Goal: Task Accomplishment & Management: Check status

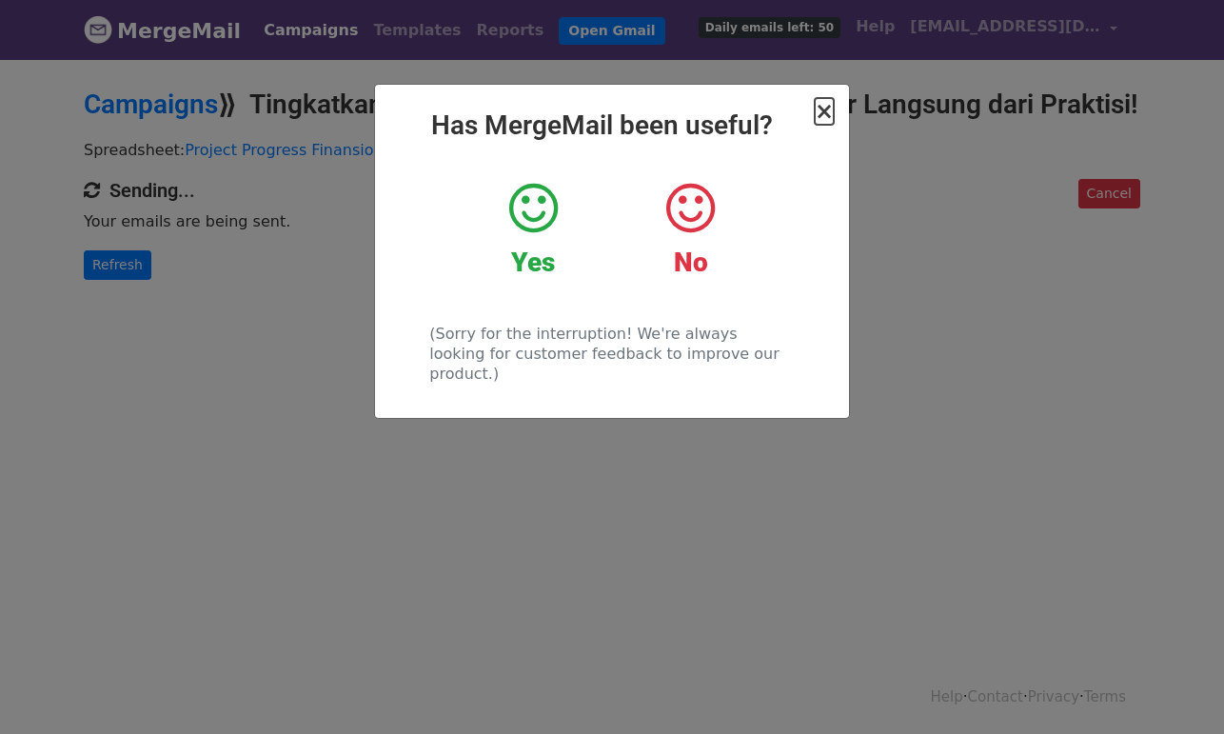
click at [829, 110] on span "×" at bounding box center [824, 111] width 19 height 27
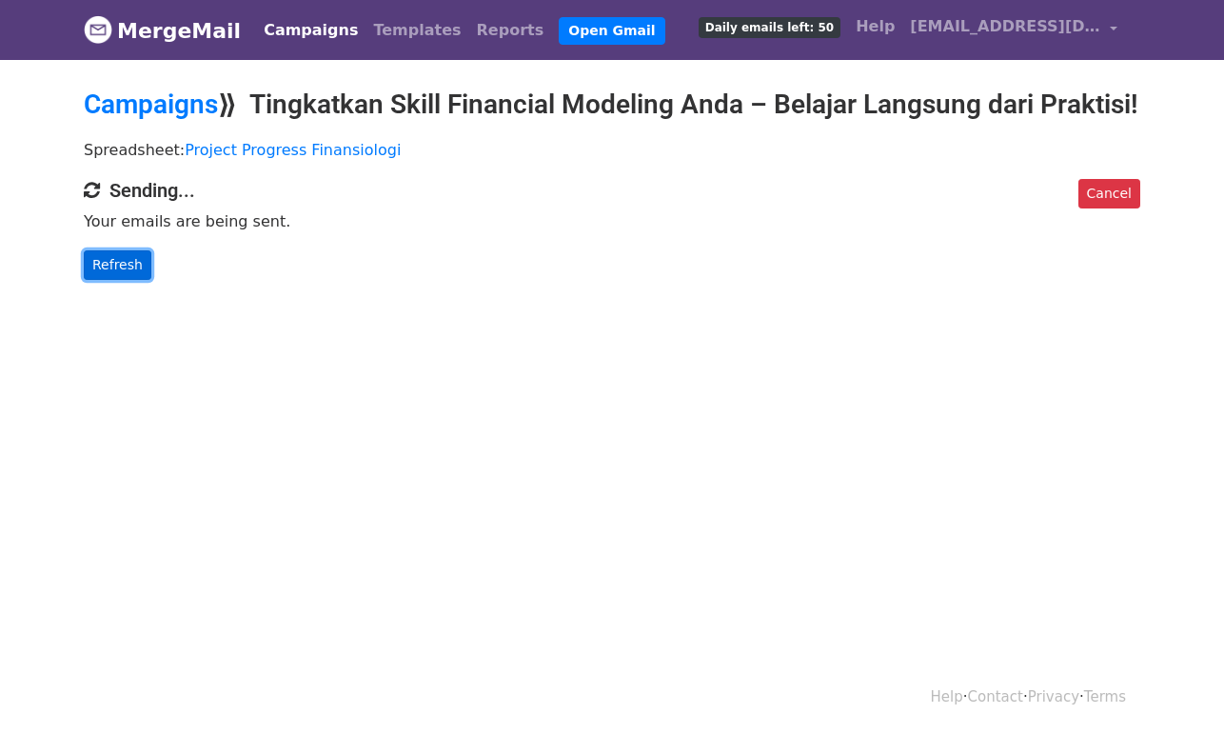
click at [120, 280] on link "Refresh" at bounding box center [118, 265] width 68 height 30
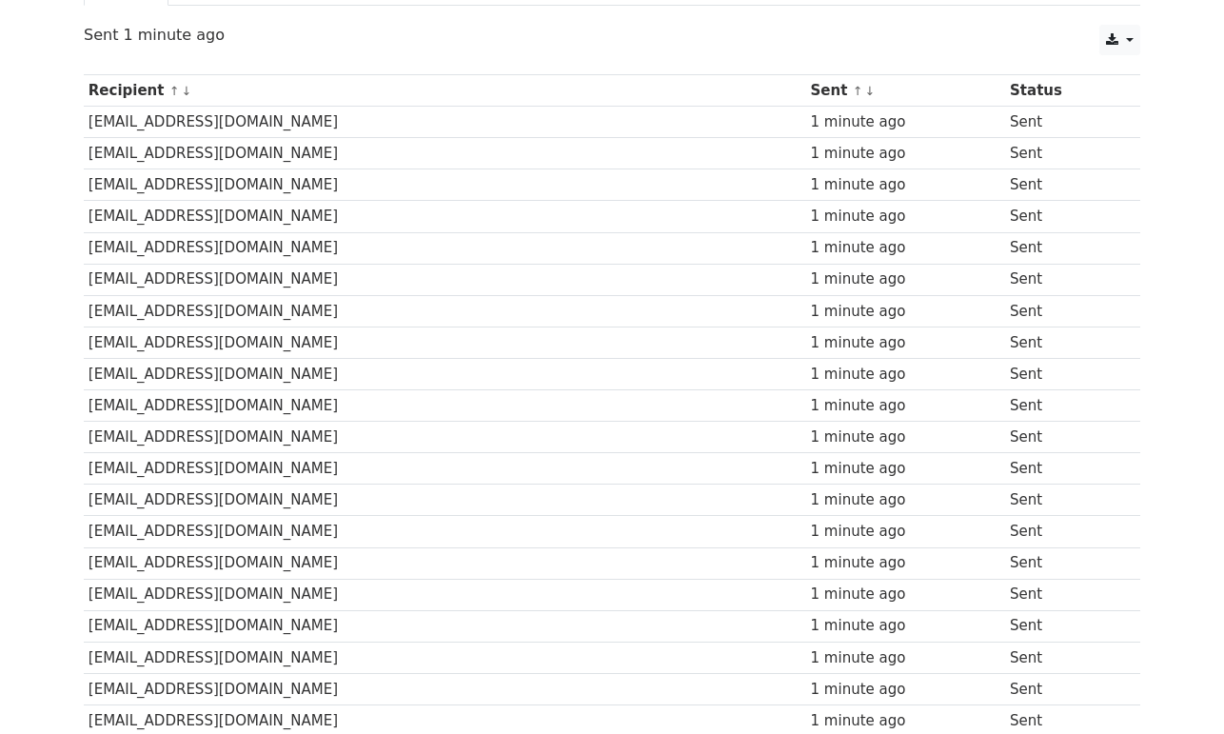
scroll to position [571, 0]
